Goal: Task Accomplishment & Management: Use online tool/utility

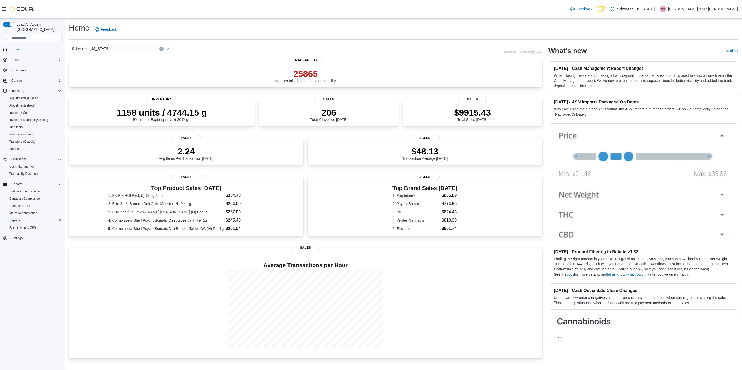
click at [15, 218] on span "Reports" at bounding box center [14, 220] width 11 height 4
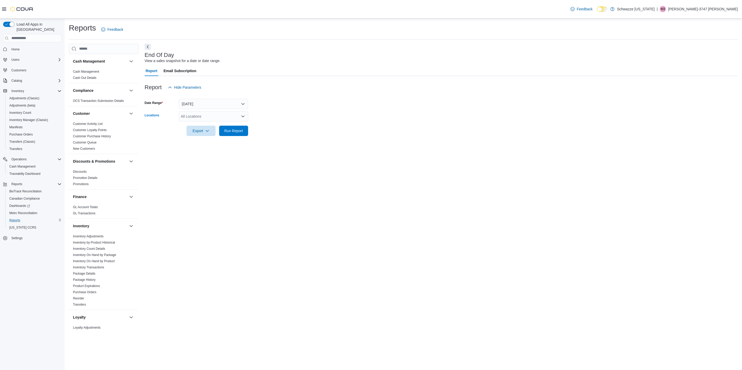
click at [226, 117] on div "All Locations" at bounding box center [213, 116] width 69 height 10
drag, startPoint x: 391, startPoint y: 190, endPoint x: 390, endPoint y: 196, distance: 5.3
drag, startPoint x: 265, startPoint y: 272, endPoint x: 265, endPoint y: 269, distance: 2.9
drag, startPoint x: 265, startPoint y: 269, endPoint x: 324, endPoint y: 291, distance: 62.4
click at [327, 296] on div "End Of Day View a sales snapshot for a date or date range. Report Email Subscri…" at bounding box center [441, 188] width 593 height 288
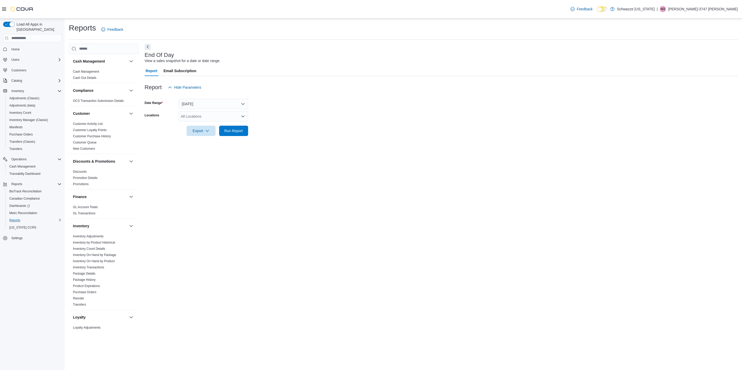
drag, startPoint x: 316, startPoint y: 280, endPoint x: 223, endPoint y: 246, distance: 99.3
click at [223, 246] on div "End Of Day View a sales snapshot for a date or date range. Report Email Subscri…" at bounding box center [441, 188] width 593 height 288
drag, startPoint x: 223, startPoint y: 244, endPoint x: 154, endPoint y: 207, distance: 78.3
drag, startPoint x: 191, startPoint y: 169, endPoint x: 203, endPoint y: 165, distance: 12.5
click at [206, 164] on div "End Of Day View a sales snapshot for a date or date range. Report Email Subscri…" at bounding box center [441, 188] width 593 height 288
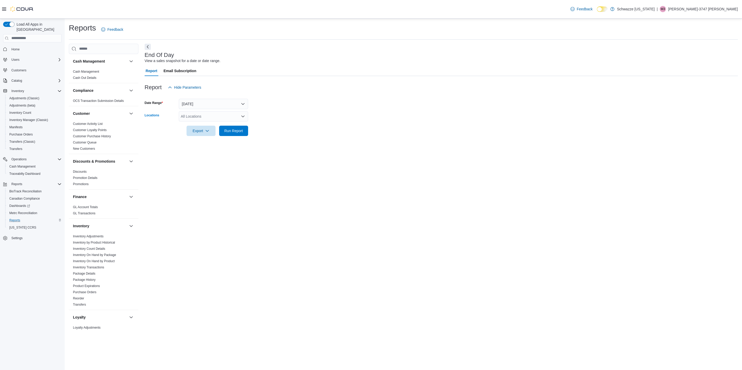
click at [202, 114] on div "All Locations" at bounding box center [213, 116] width 69 height 10
click at [203, 156] on span "RGO12 Los Lunas" at bounding box center [207, 156] width 30 height 5
click at [431, 146] on div "End Of Day View a sales snapshot for a date or date range. Report Email Subscri…" at bounding box center [441, 188] width 593 height 288
click at [238, 131] on span "Run Report" at bounding box center [233, 130] width 19 height 5
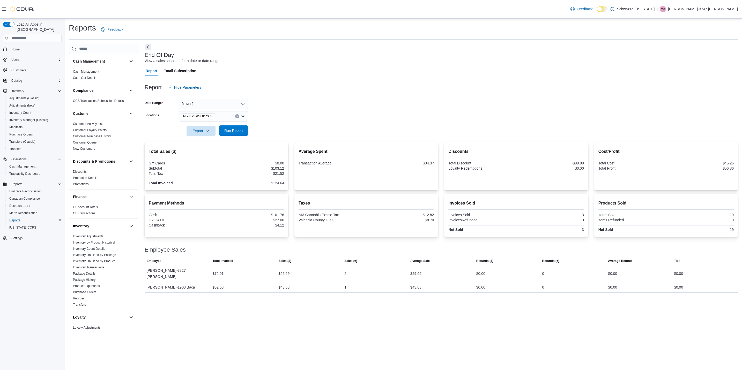
click at [240, 130] on span "Run Report" at bounding box center [233, 130] width 19 height 5
click at [226, 128] on span "Run Report" at bounding box center [233, 130] width 19 height 5
click at [241, 129] on span "Run Report" at bounding box center [233, 130] width 19 height 5
click at [236, 116] on icon "Clear input" at bounding box center [237, 116] width 2 height 2
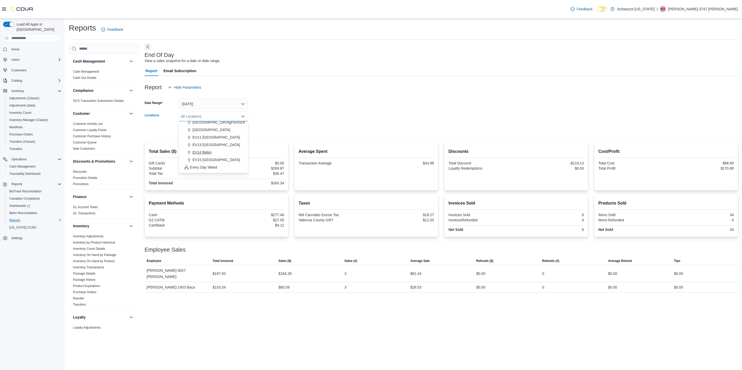
click at [206, 152] on span "EV14 Belen" at bounding box center [201, 152] width 19 height 5
click at [378, 105] on form "Date Range [DATE] Locations EV14 [GEOGRAPHIC_DATA] Combo box. Selected. EV14 Be…" at bounding box center [441, 114] width 593 height 43
drag, startPoint x: 248, startPoint y: 132, endPoint x: 242, endPoint y: 132, distance: 5.7
click at [248, 132] on button "Run Report" at bounding box center [233, 130] width 29 height 10
click at [236, 115] on icon "Clear input" at bounding box center [237, 116] width 2 height 2
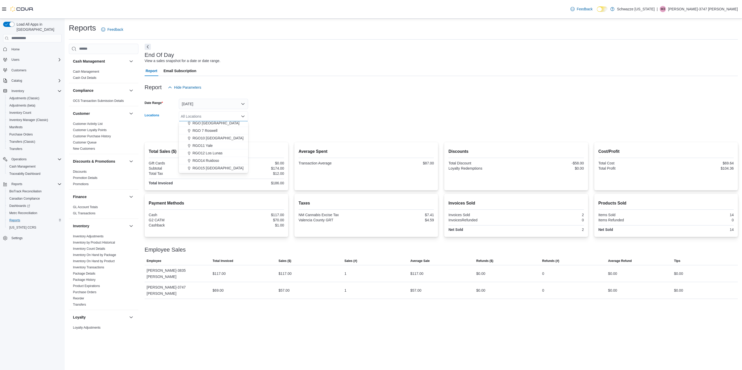
scroll to position [178, 0]
click at [215, 159] on span "RGO12 Los Lunas" at bounding box center [207, 156] width 30 height 5
click at [289, 116] on form "Date Range [DATE] Locations RGO12 Los Lunas Export Run Report" at bounding box center [441, 114] width 593 height 43
click at [234, 130] on span "Run Report" at bounding box center [233, 130] width 19 height 5
click at [239, 131] on span "Run Report" at bounding box center [233, 130] width 19 height 5
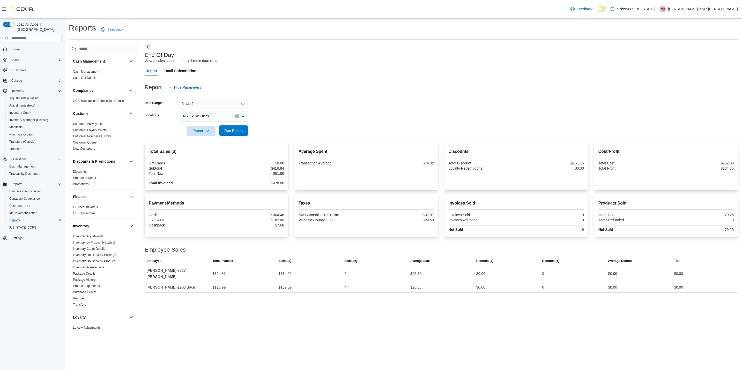
click at [233, 131] on span "Run Report" at bounding box center [233, 130] width 19 height 5
click at [266, 340] on div "Reports Feedback Cash Management Cash Management Cash Out Details Compliance OC…" at bounding box center [403, 194] width 677 height 351
click at [210, 117] on icon "Remove RGO12 Los Lunas from selection in this group" at bounding box center [211, 116] width 3 height 3
click at [208, 162] on span "EV04 Los Lunas" at bounding box center [205, 162] width 27 height 5
click at [320, 100] on form "Date Range [DATE] Locations EV04 Los Lunas Export Run Report" at bounding box center [441, 114] width 593 height 43
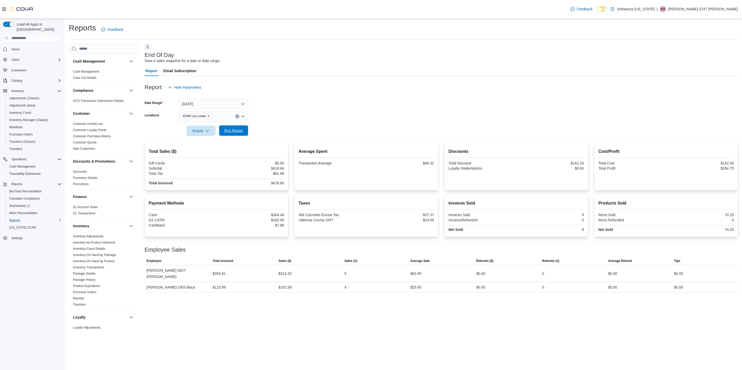
click at [244, 128] on span "Run Report" at bounding box center [233, 130] width 23 height 10
click at [237, 115] on icon "Clear input" at bounding box center [237, 116] width 2 height 2
click at [206, 167] on span "EV14 Belen" at bounding box center [201, 167] width 19 height 5
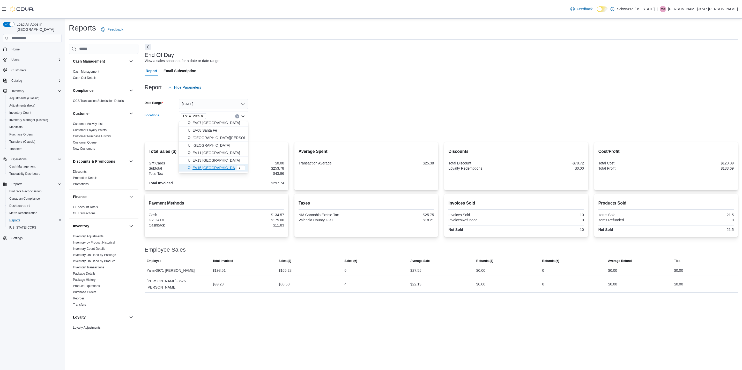
click at [305, 135] on form "Date Range [DATE] Locations EV14 [GEOGRAPHIC_DATA] Combo box. Selected. EV14 Be…" at bounding box center [441, 114] width 593 height 43
click at [239, 130] on span "Run Report" at bounding box center [233, 130] width 19 height 5
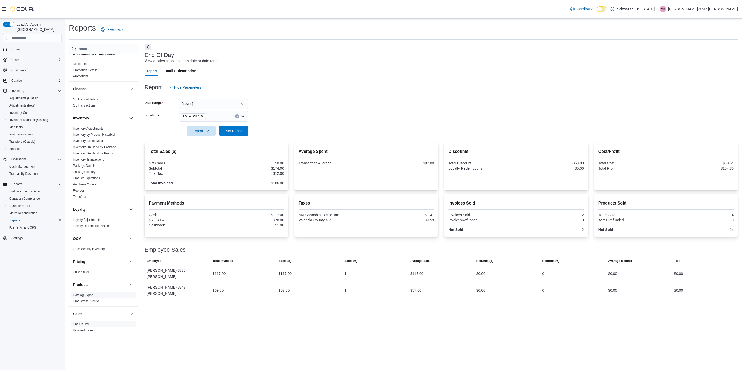
scroll to position [116, 0]
click at [237, 115] on icon "Clear input" at bounding box center [237, 116] width 2 height 2
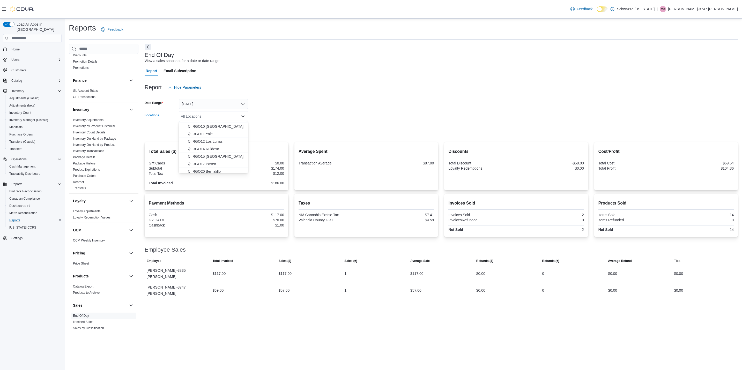
scroll to position [194, 0]
click at [205, 140] on span "RGO12 Los Lunas" at bounding box center [207, 140] width 30 height 5
click at [304, 124] on div at bounding box center [441, 124] width 593 height 4
click at [244, 130] on span "Run Report" at bounding box center [233, 130] width 23 height 10
click at [330, 99] on div at bounding box center [441, 96] width 593 height 6
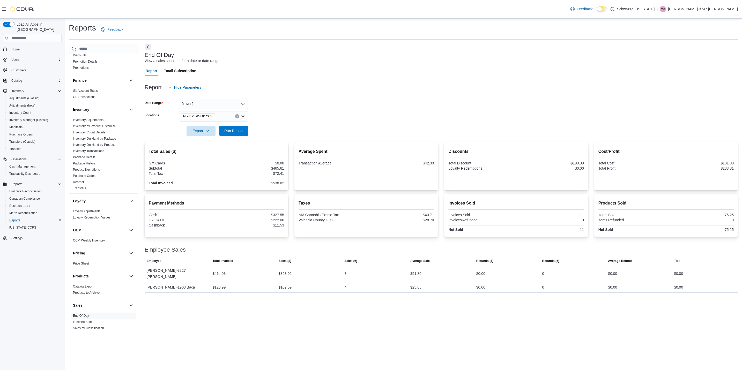
drag, startPoint x: 330, startPoint y: 99, endPoint x: 323, endPoint y: 87, distance: 13.4
click at [323, 87] on div "Report Hide Parameters" at bounding box center [441, 87] width 593 height 10
click at [238, 116] on icon "Clear input" at bounding box center [237, 116] width 2 height 2
drag, startPoint x: 362, startPoint y: 107, endPoint x: 363, endPoint y: 101, distance: 6.5
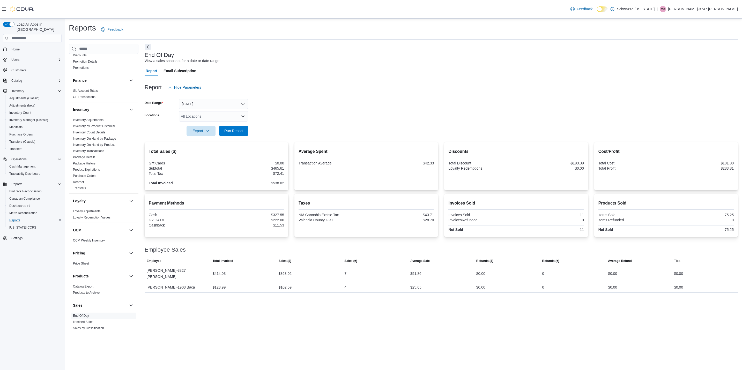
click at [363, 102] on form "Date Range [DATE] Locations All Locations Export Run Report" at bounding box center [441, 114] width 593 height 43
click at [223, 121] on div "All Locations" at bounding box center [213, 116] width 69 height 10
click at [215, 142] on span "RGO12 Los Lunas" at bounding box center [207, 140] width 30 height 5
click at [339, 115] on form "Date Range [DATE] Locations RGO12 Los Lunas Export Run Report" at bounding box center [441, 114] width 593 height 43
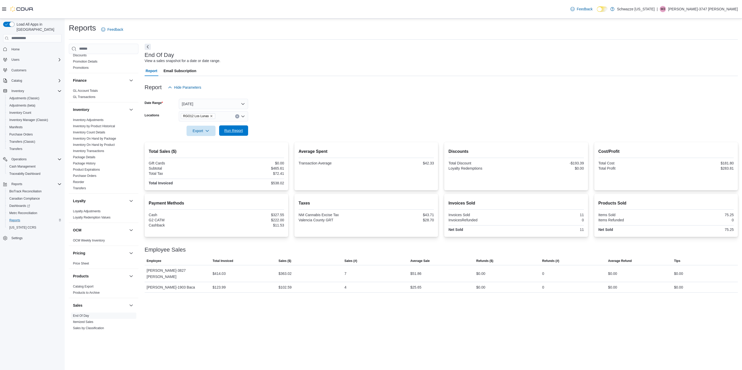
click at [242, 131] on span "Run Report" at bounding box center [233, 130] width 19 height 5
click at [229, 128] on span "Run Report" at bounding box center [233, 130] width 19 height 5
